Goal: Navigation & Orientation: Find specific page/section

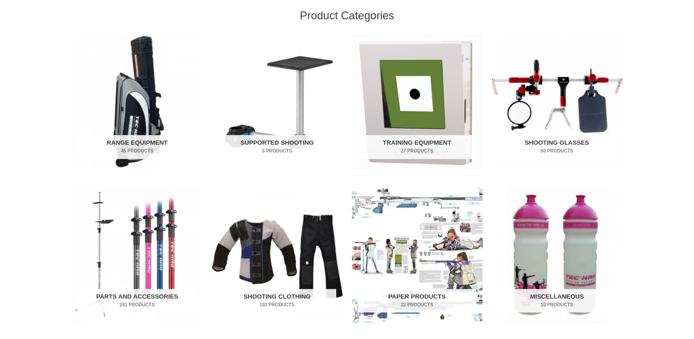
scroll to position [244, 0]
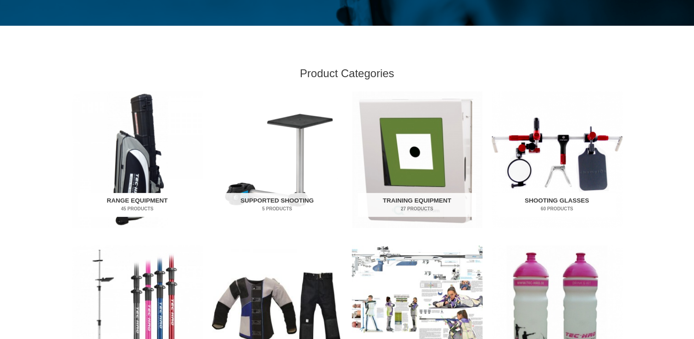
click at [127, 194] on h2 "Range Equipment 45 Products" at bounding box center [137, 205] width 118 height 24
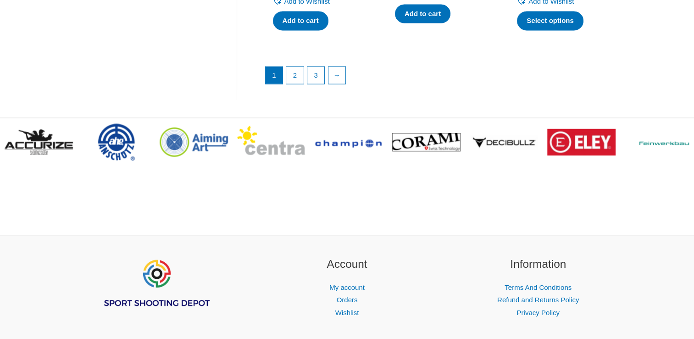
scroll to position [1453, 0]
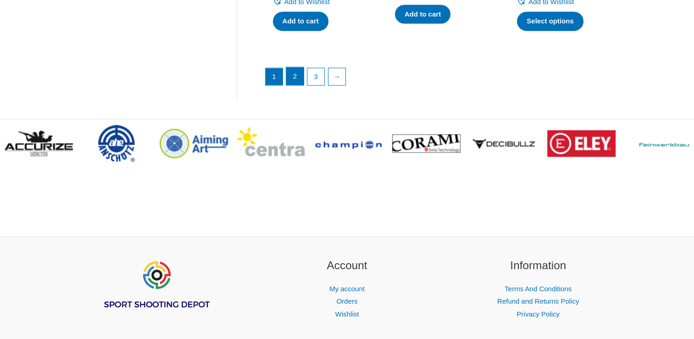
click at [297, 76] on link "2" at bounding box center [294, 76] width 17 height 18
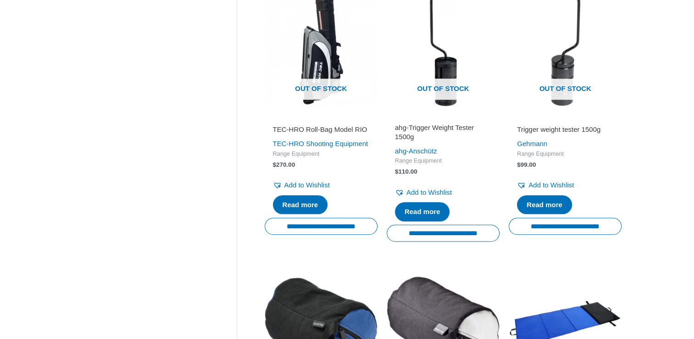
scroll to position [744, 0]
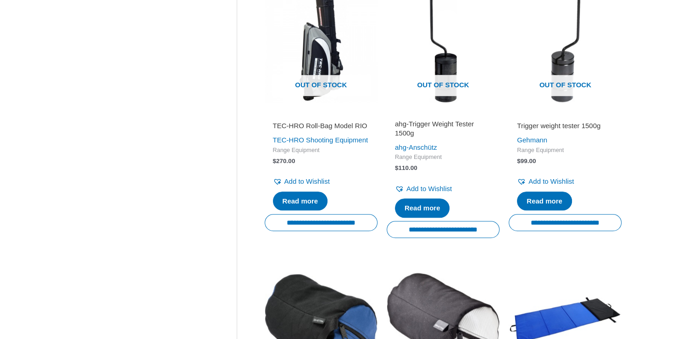
click at [339, 126] on h2 "TEC-HRO Roll-Bag Model RIO" at bounding box center [321, 125] width 96 height 9
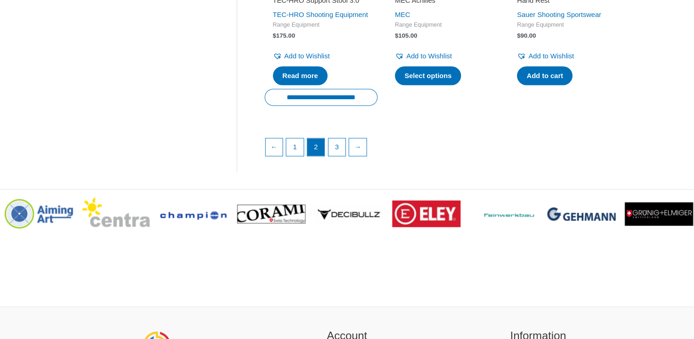
scroll to position [1393, 0]
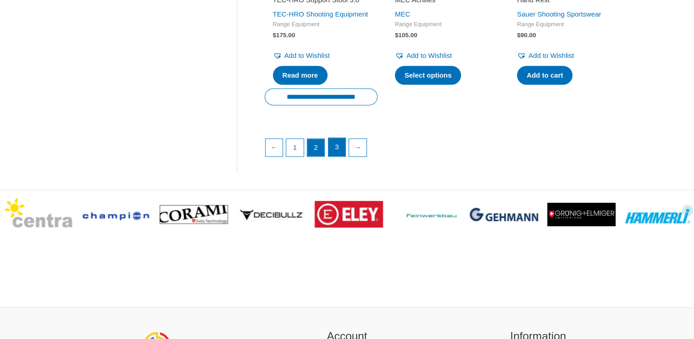
click at [344, 156] on link "3" at bounding box center [337, 147] width 17 height 18
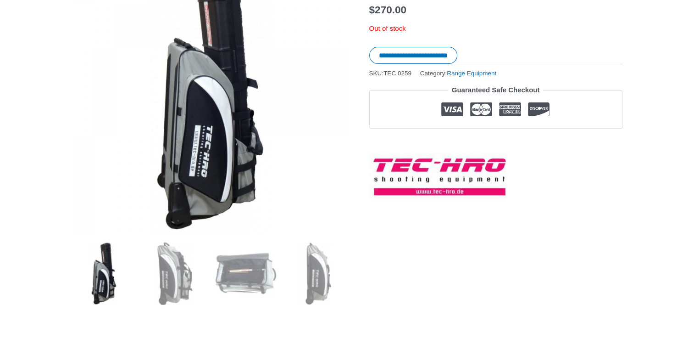
scroll to position [165, 0]
click at [270, 272] on img at bounding box center [245, 273] width 64 height 64
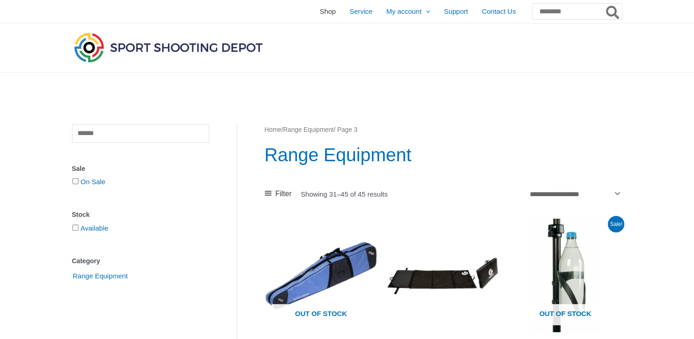
click at [320, 9] on span "Shop" at bounding box center [328, 11] width 16 height 23
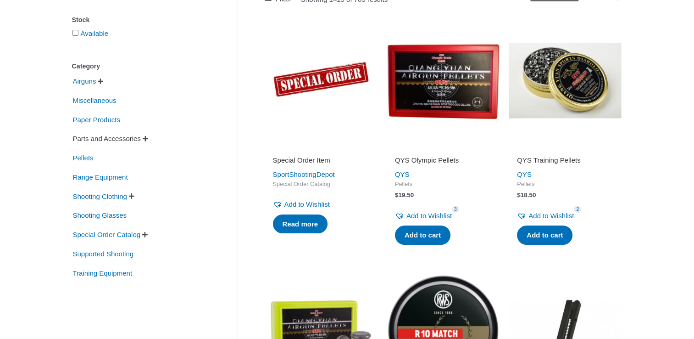
scroll to position [173, 0]
